Goal: Information Seeking & Learning: Compare options

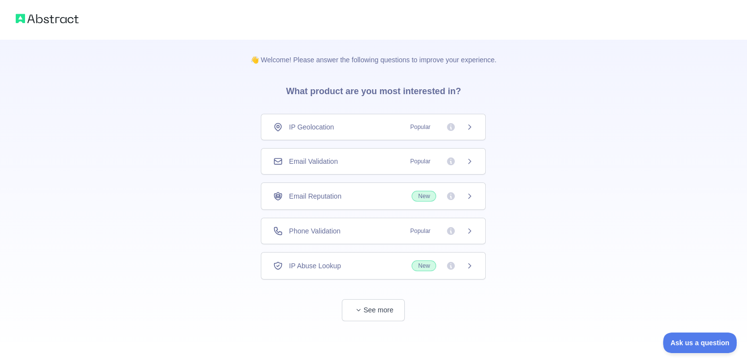
click at [463, 160] on span "Popular" at bounding box center [438, 162] width 69 height 10
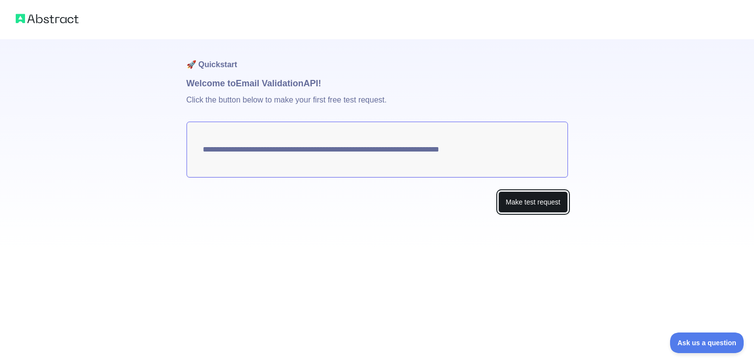
click at [518, 209] on button "Make test request" at bounding box center [532, 202] width 69 height 22
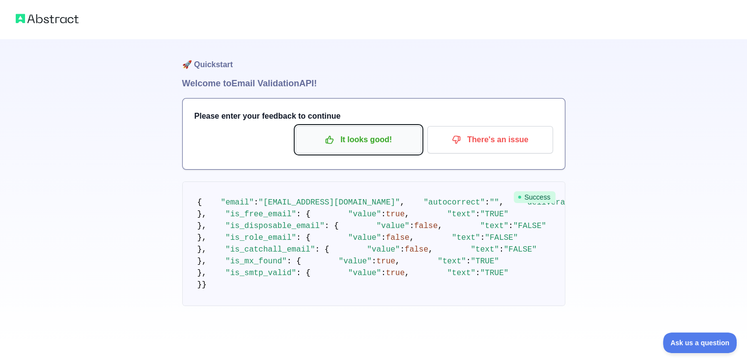
click at [363, 136] on p "It looks good!" at bounding box center [358, 140] width 111 height 17
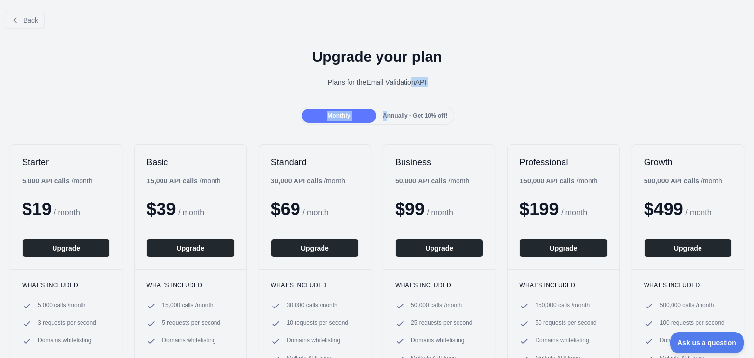
drag, startPoint x: 408, startPoint y: 105, endPoint x: 380, endPoint y: 116, distance: 30.2
click at [380, 116] on div "Back Upgrade your plan Plans for the Email Validation API Monthly Annually - Ge…" at bounding box center [377, 218] width 754 height 428
click at [383, 116] on span "Annually - Get 10% off!" at bounding box center [415, 115] width 64 height 7
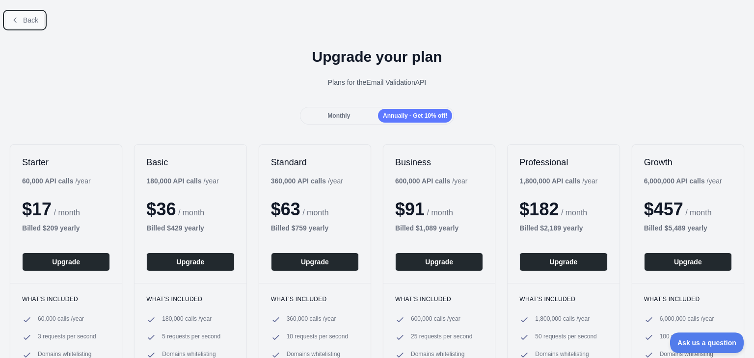
click at [37, 21] on span "Back" at bounding box center [30, 20] width 15 height 8
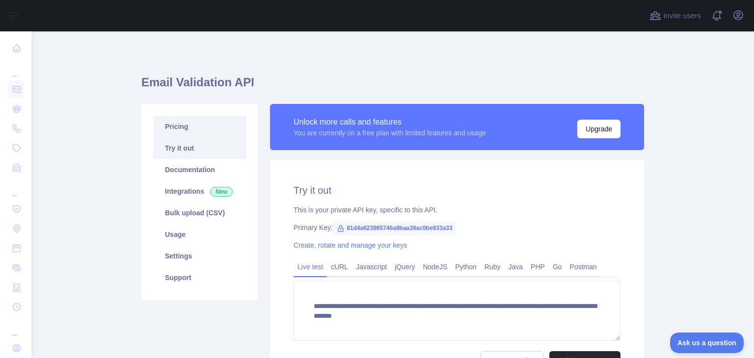
click at [175, 131] on link "Pricing" at bounding box center [199, 127] width 93 height 22
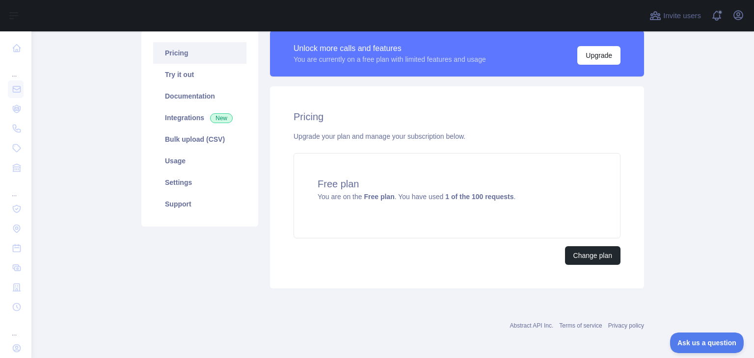
scroll to position [74, 0]
click at [454, 195] on strong "1 of the 100 requests" at bounding box center [479, 196] width 68 height 8
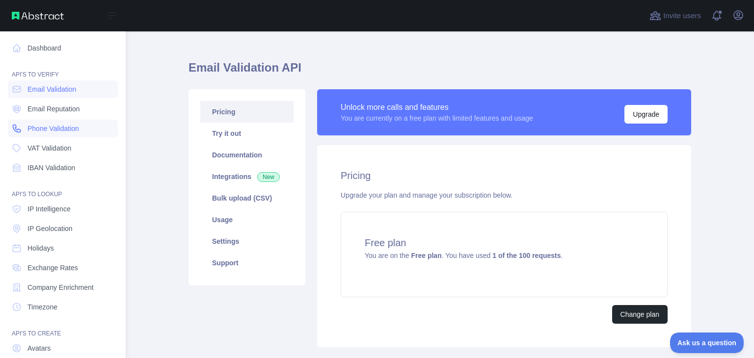
click at [37, 129] on span "Phone Validation" at bounding box center [53, 129] width 52 height 10
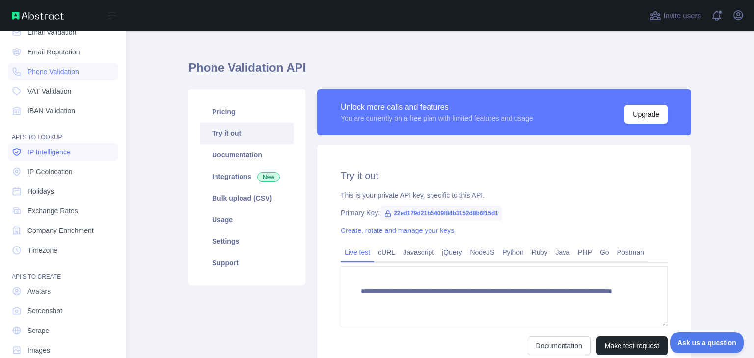
scroll to position [60, 0]
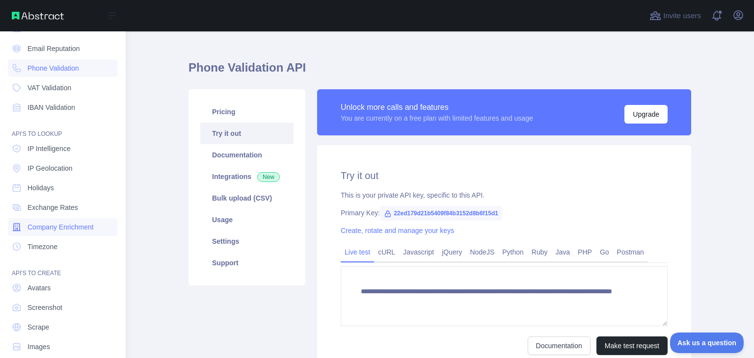
click at [48, 224] on span "Company Enrichment" at bounding box center [60, 227] width 66 height 10
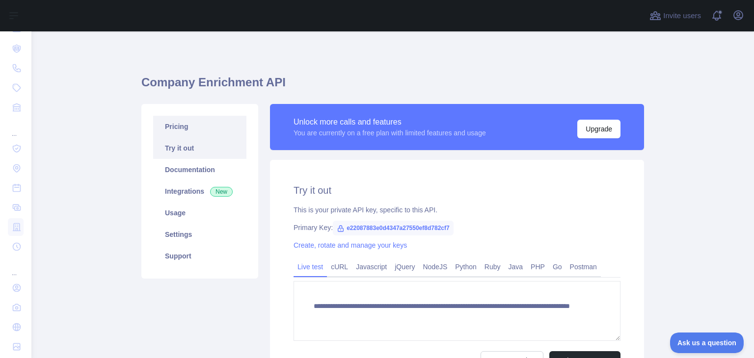
click at [161, 131] on link "Pricing" at bounding box center [199, 127] width 93 height 22
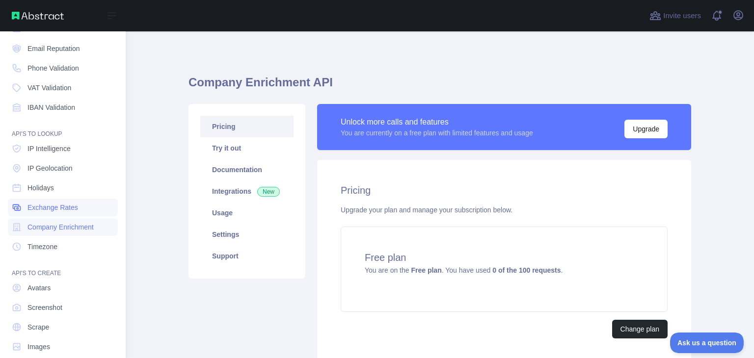
scroll to position [74, 0]
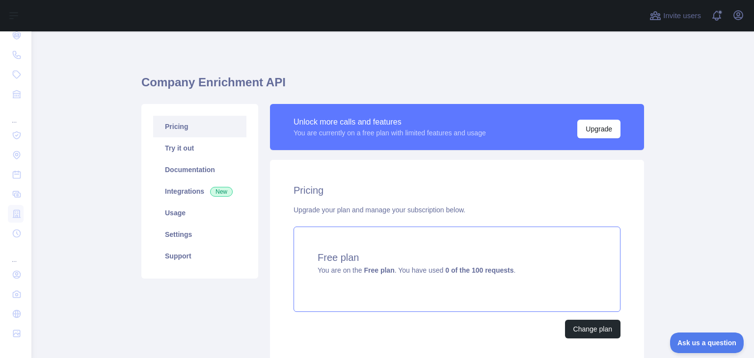
click at [352, 254] on h4 "Free plan" at bounding box center [457, 258] width 279 height 14
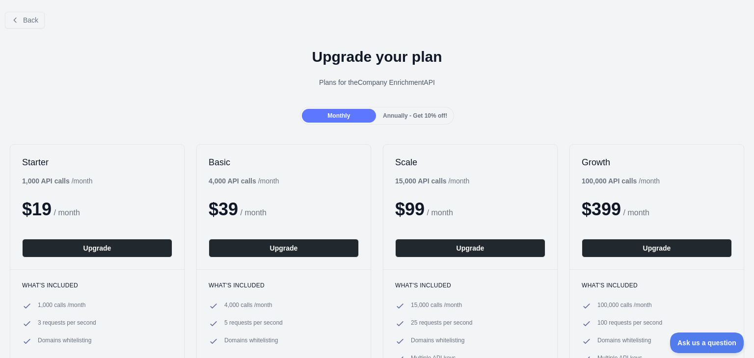
click at [32, 28] on div "Back" at bounding box center [377, 20] width 754 height 32
click at [25, 23] on span "Back" at bounding box center [30, 20] width 15 height 8
